Goal: Transaction & Acquisition: Book appointment/travel/reservation

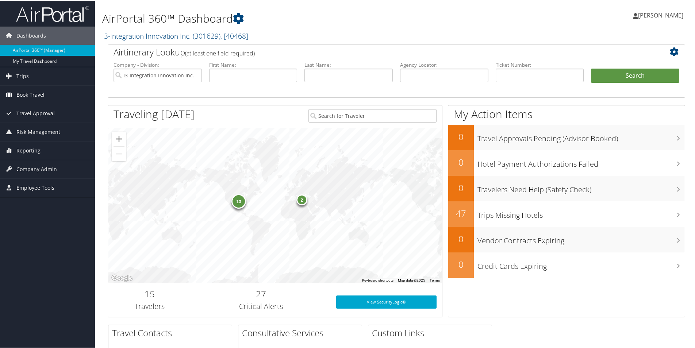
click at [31, 94] on span "Book Travel" at bounding box center [30, 94] width 28 height 18
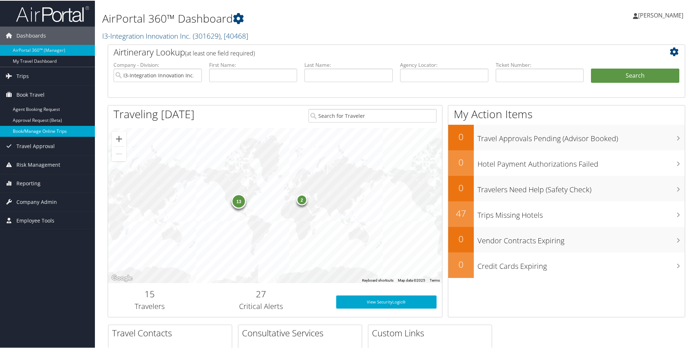
click at [36, 134] on link "Book/Manage Online Trips" at bounding box center [47, 130] width 95 height 11
